Goal: Task Accomplishment & Management: Manage account settings

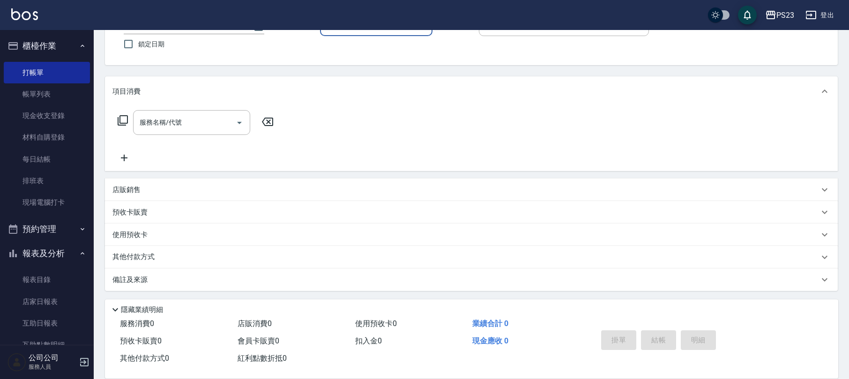
scroll to position [166, 0]
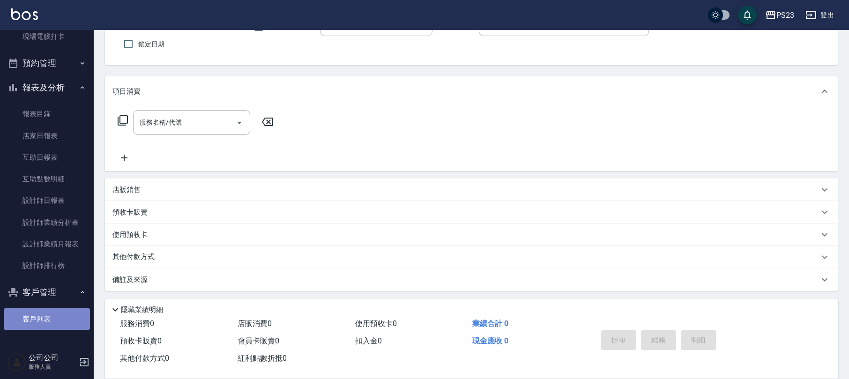
drag, startPoint x: 54, startPoint y: 315, endPoint x: 49, endPoint y: 317, distance: 5.3
click at [52, 317] on link "客戶列表" at bounding box center [47, 319] width 86 height 22
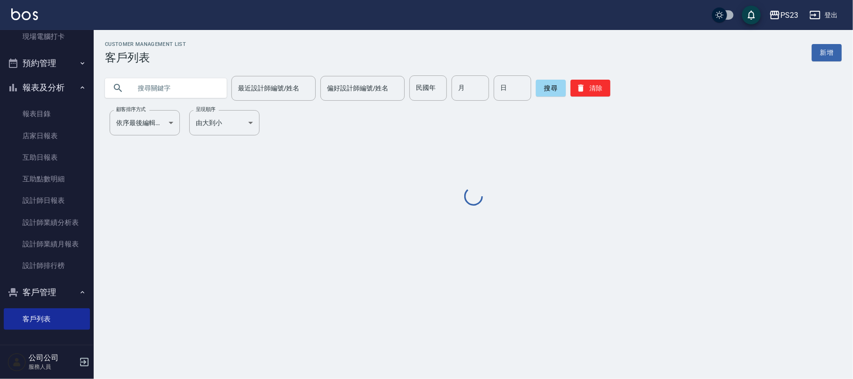
click at [186, 89] on input "text" at bounding box center [175, 87] width 88 height 25
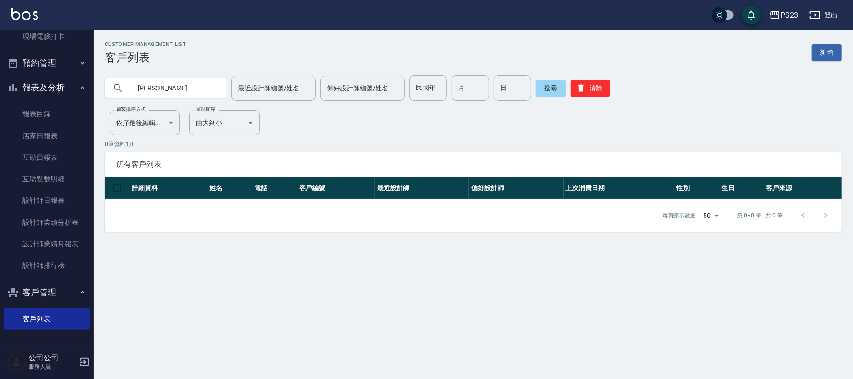
click at [170, 91] on input "[PERSON_NAME]" at bounding box center [175, 87] width 88 height 25
type input "潘"
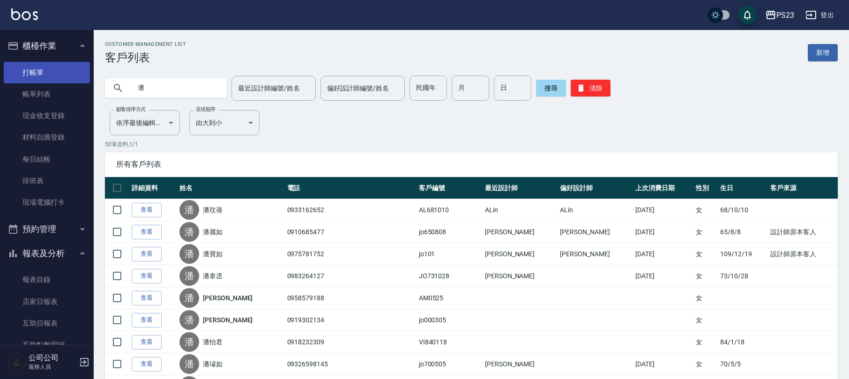
click at [49, 76] on link "打帳單" at bounding box center [47, 73] width 86 height 22
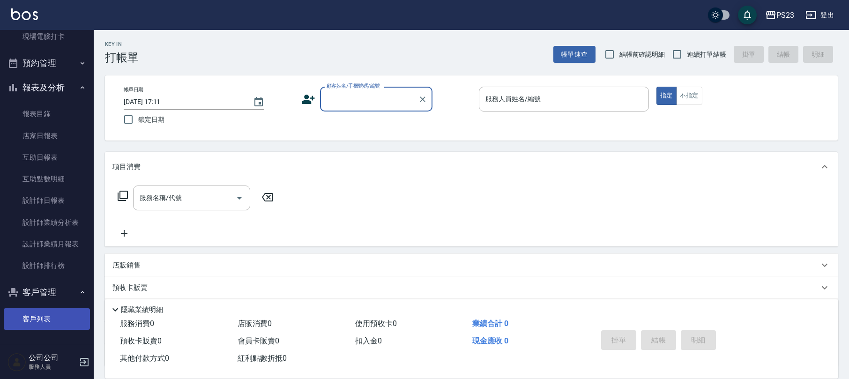
scroll to position [62, 0]
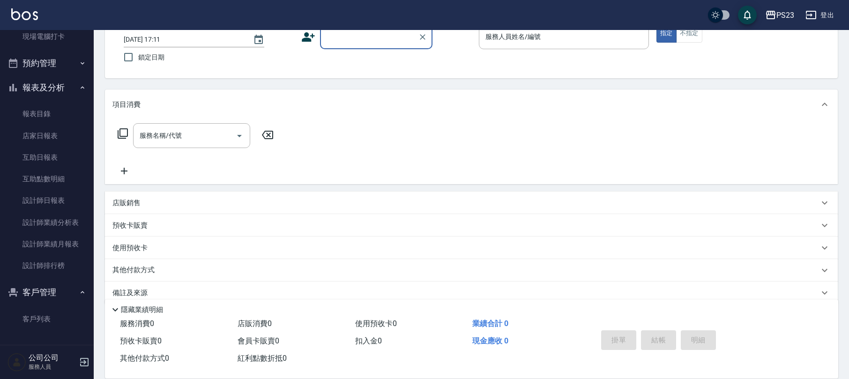
click at [30, 319] on link "客戶列表" at bounding box center [47, 319] width 86 height 22
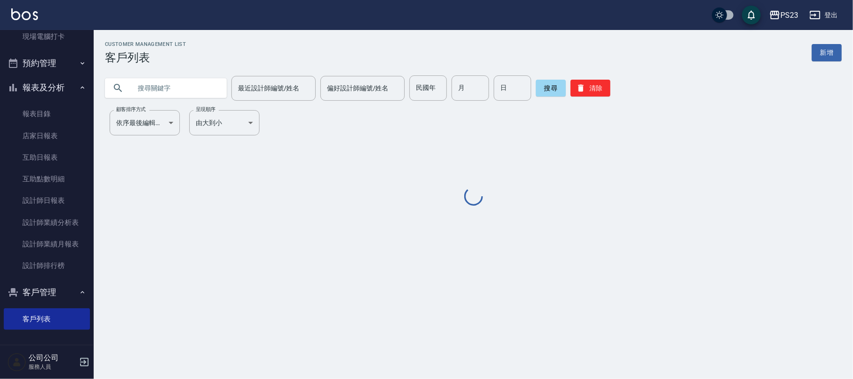
click at [190, 94] on input "text" at bounding box center [175, 87] width 88 height 25
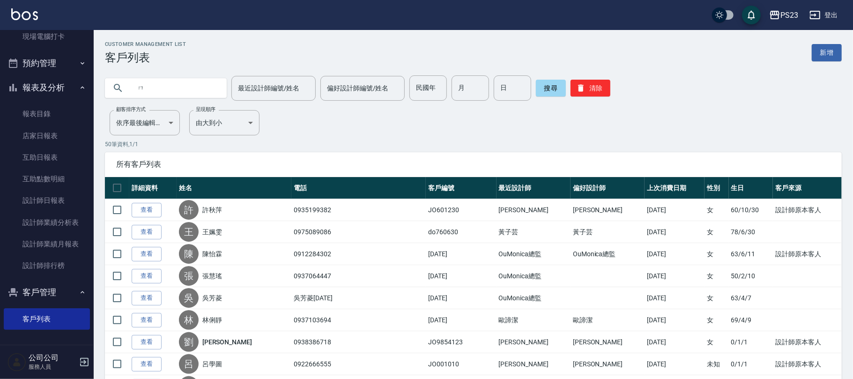
type input "ㄇ"
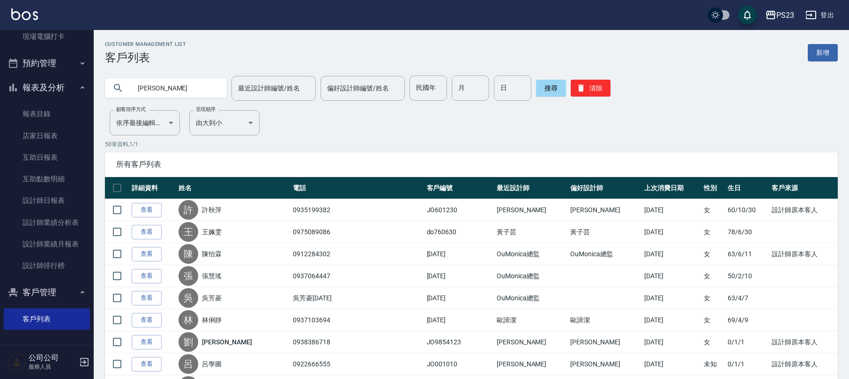
type input "[PERSON_NAME]"
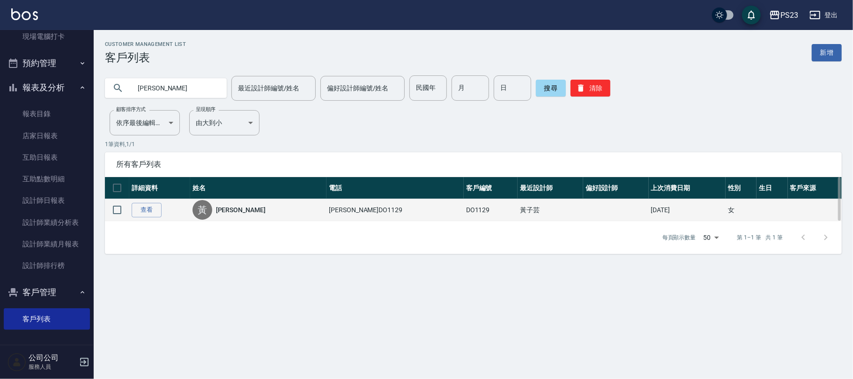
click at [233, 207] on link "[PERSON_NAME]" at bounding box center [241, 209] width 50 height 9
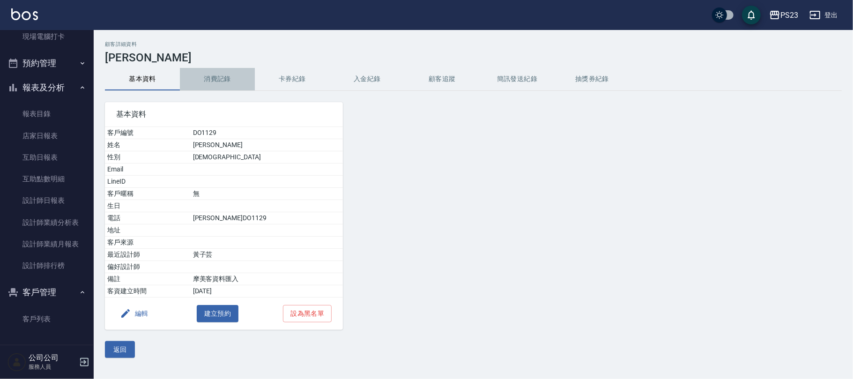
click at [224, 81] on button "消費記錄" at bounding box center [217, 79] width 75 height 22
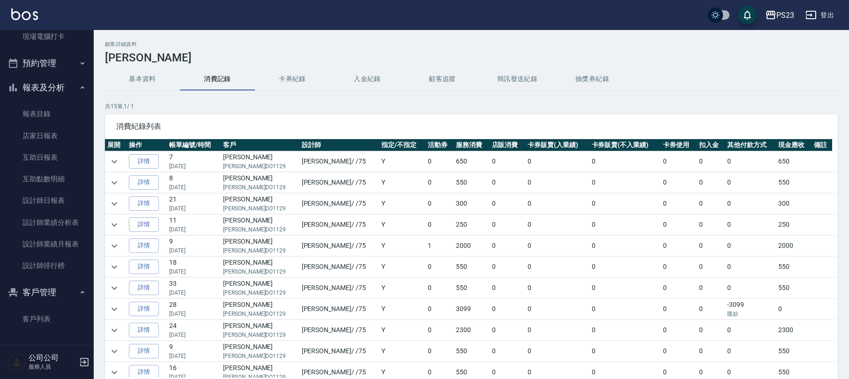
scroll to position [62, 0]
click at [117, 189] on icon "expand row" at bounding box center [114, 183] width 11 height 11
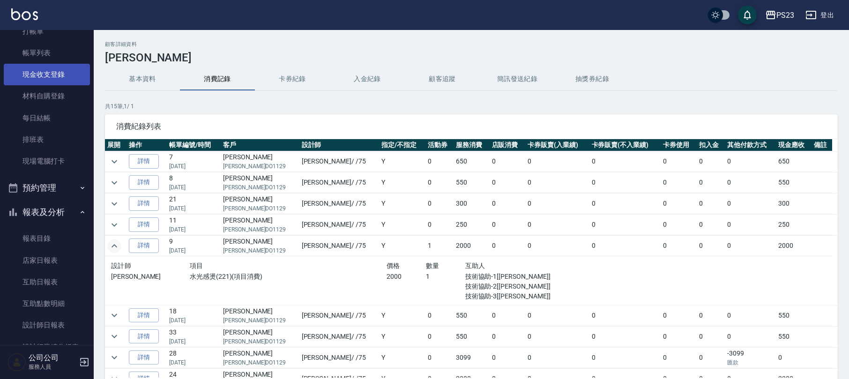
scroll to position [0, 0]
